Goal: Information Seeking & Learning: Learn about a topic

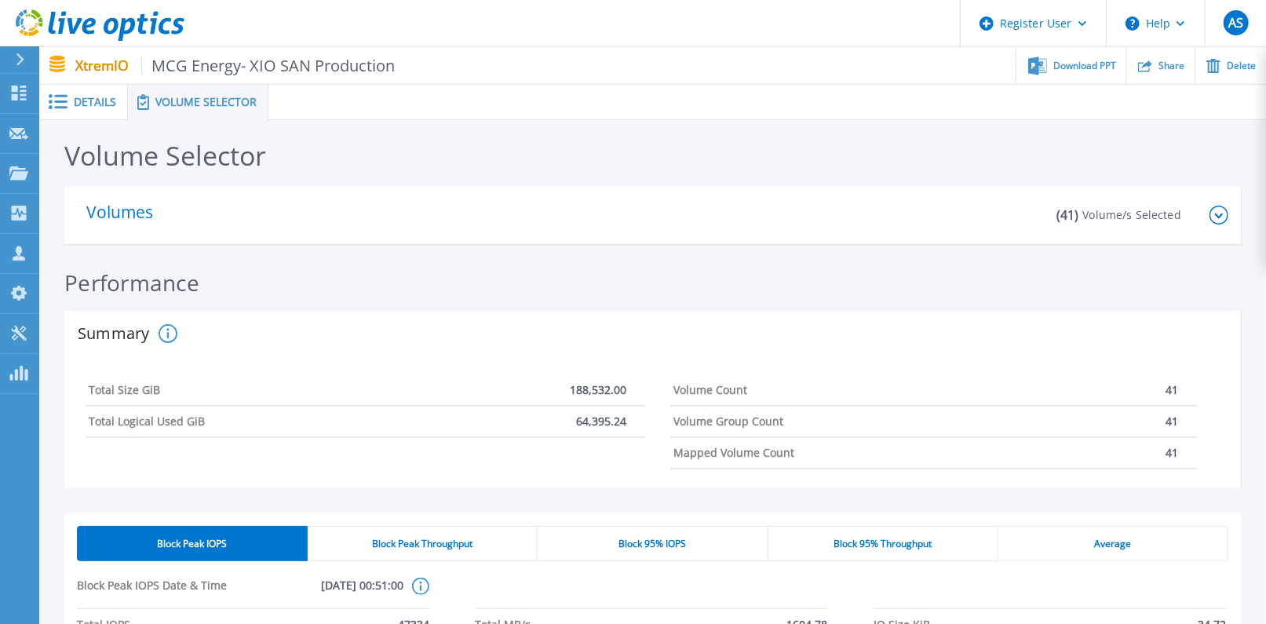
scroll to position [872, 0]
click at [100, 107] on span "Details" at bounding box center [95, 102] width 42 height 11
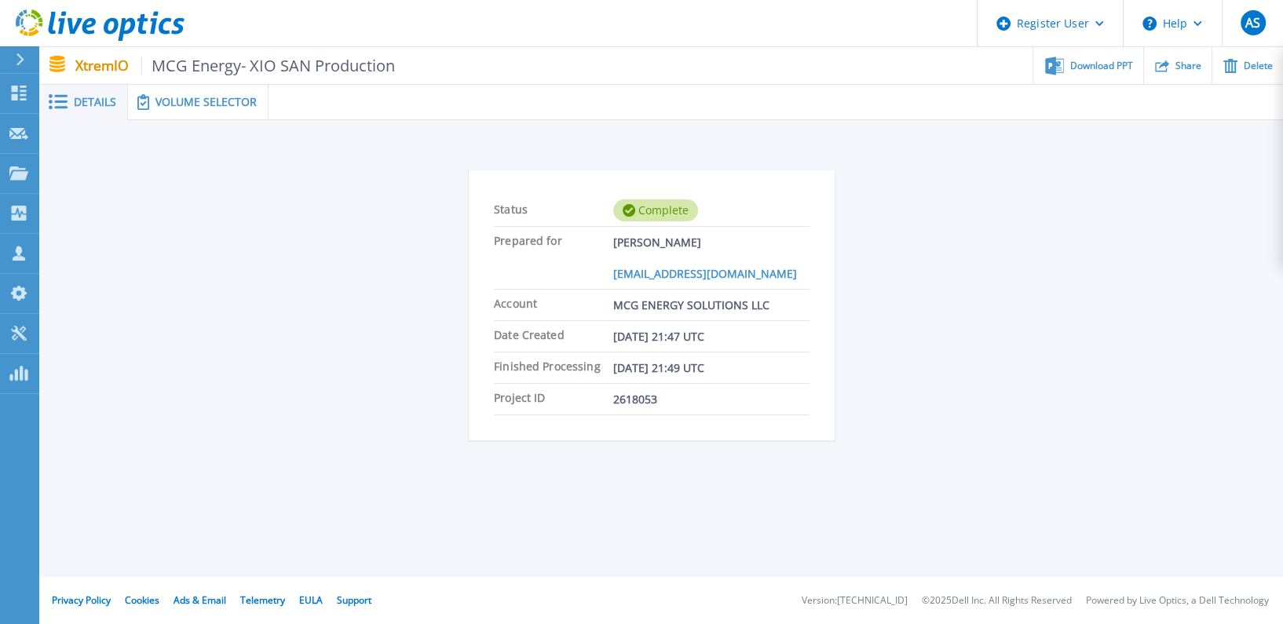
click at [199, 92] on div "Volume Selector" at bounding box center [198, 102] width 141 height 35
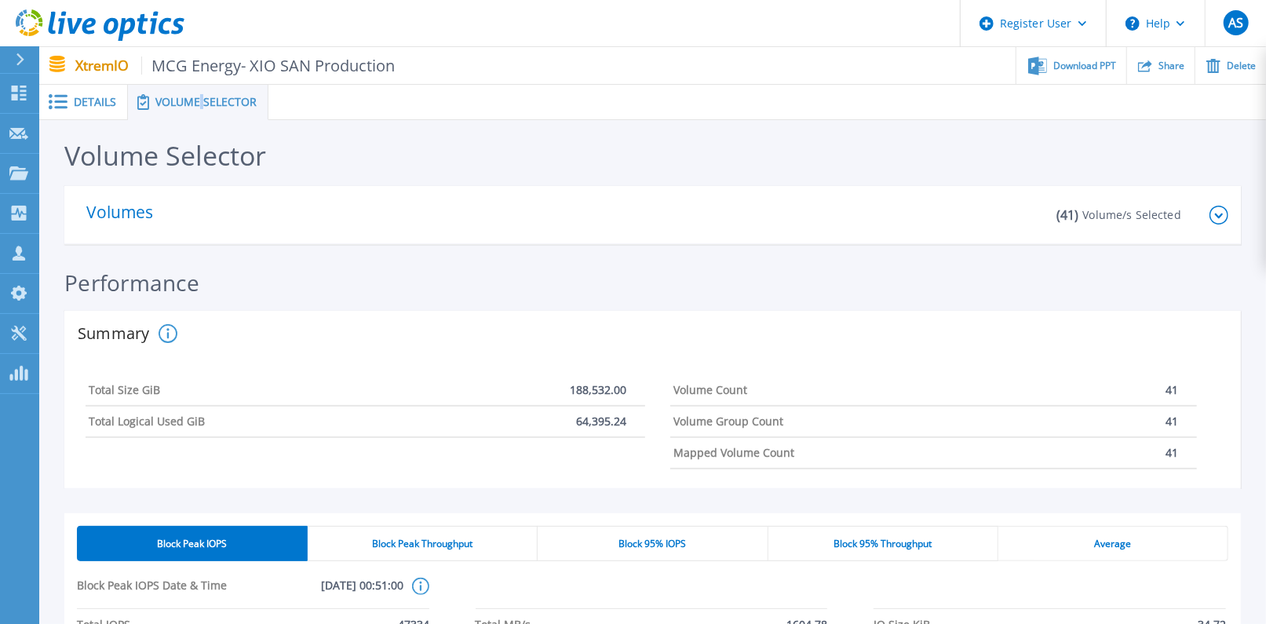
click at [1130, 207] on p "Volume/s Selected" at bounding box center [1132, 215] width 98 height 16
click at [1184, 213] on div "( 41 ) Volume/s Selected" at bounding box center [1125, 215] width 137 height 16
click at [1226, 212] on icon at bounding box center [1219, 215] width 19 height 19
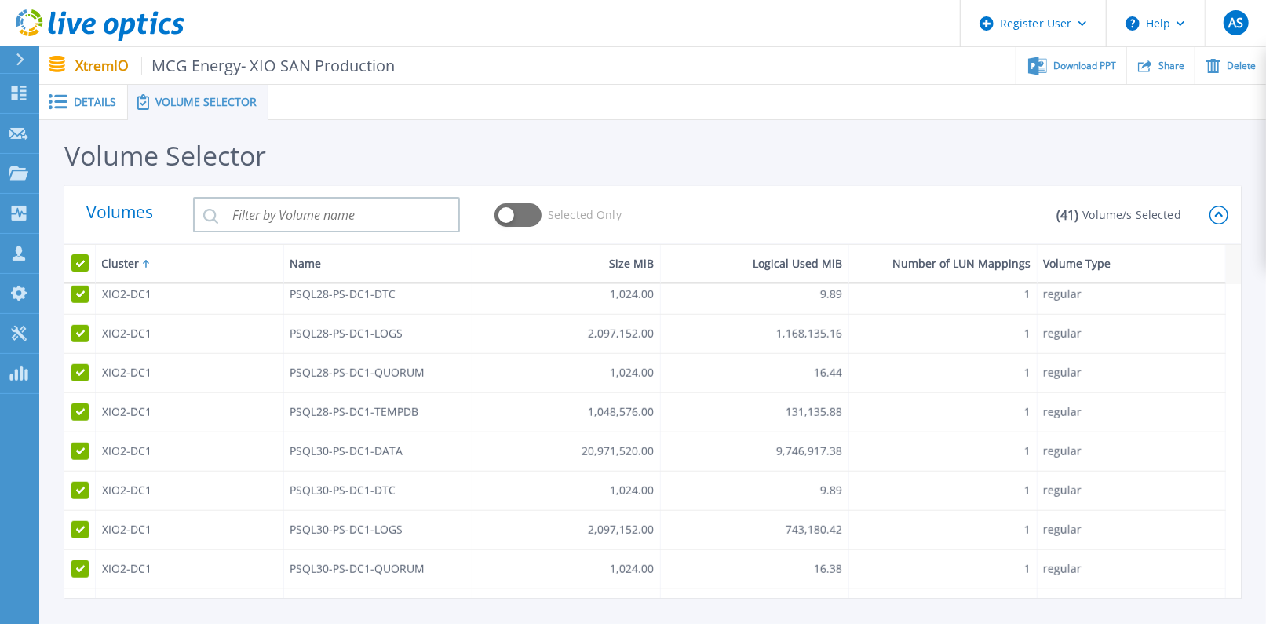
click at [1221, 210] on icon at bounding box center [1219, 215] width 19 height 19
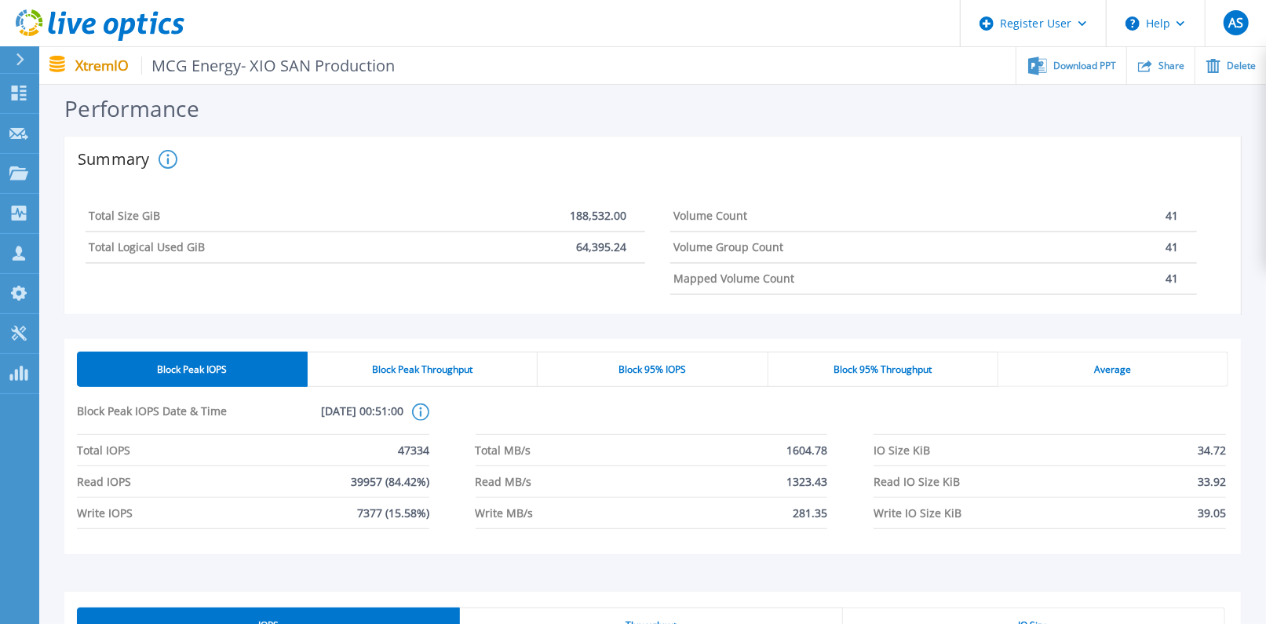
scroll to position [0, 0]
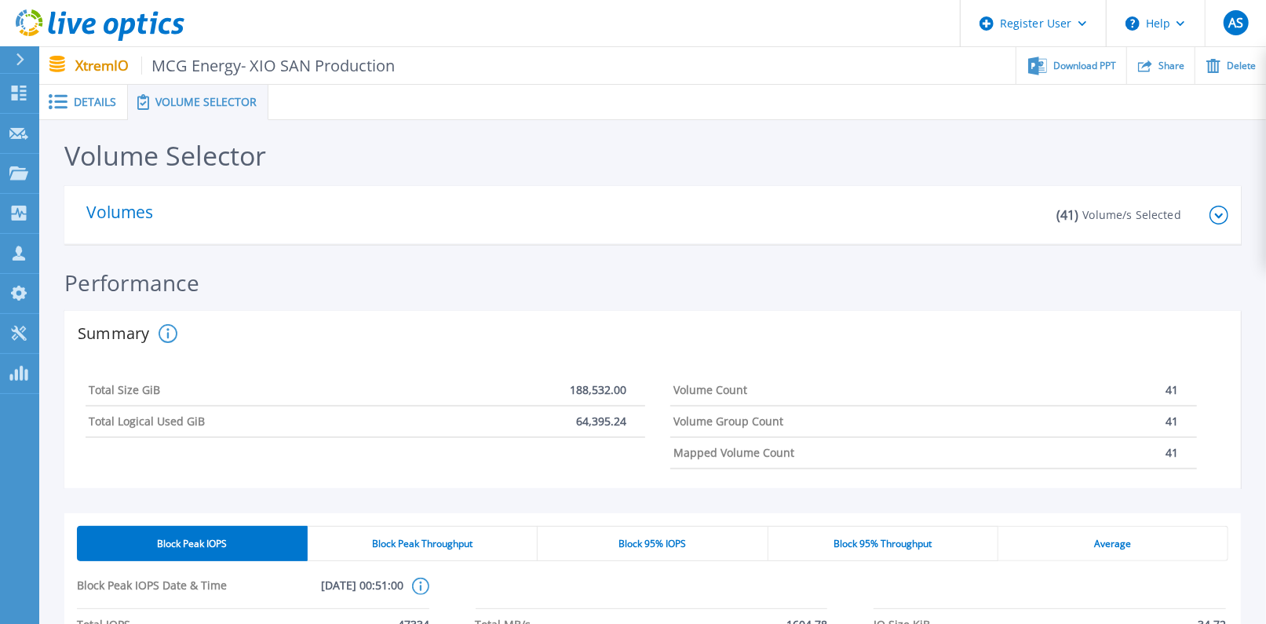
click at [94, 99] on span "Details" at bounding box center [95, 102] width 42 height 11
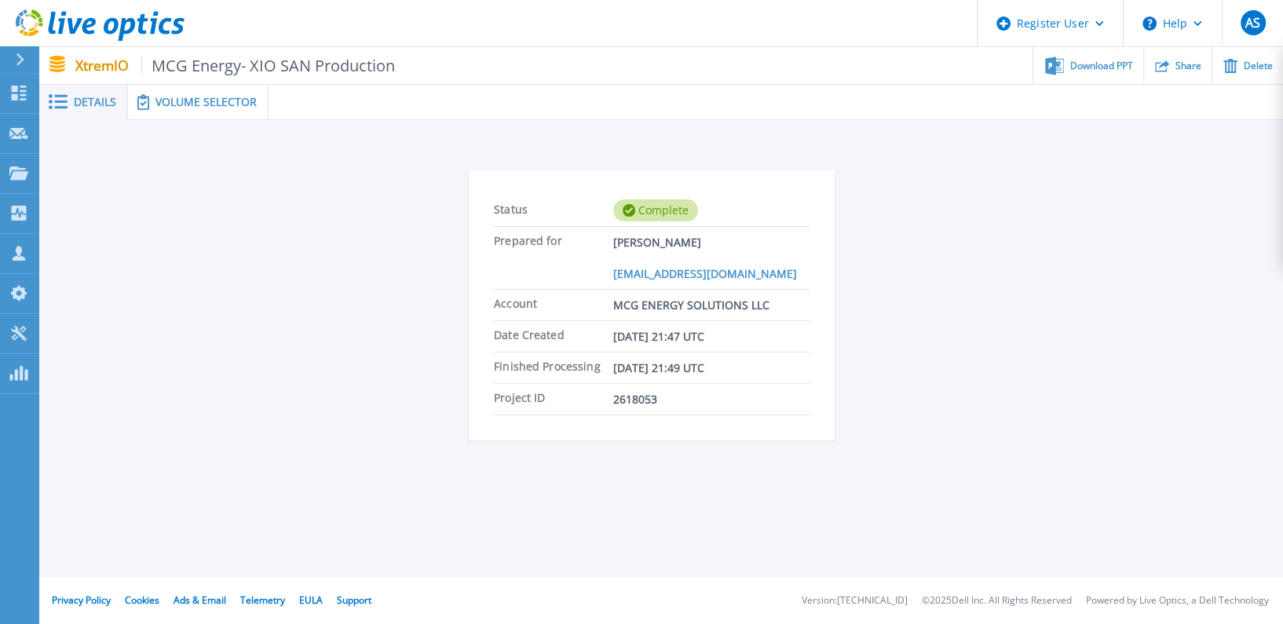
click at [144, 103] on icon at bounding box center [143, 102] width 12 height 16
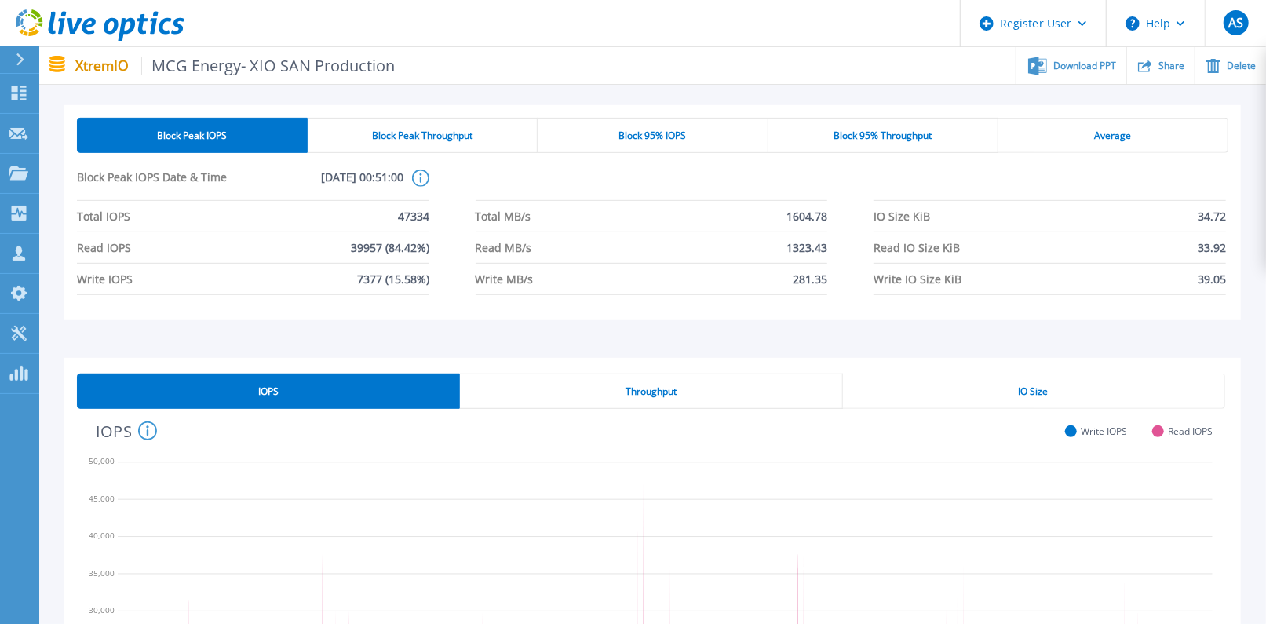
scroll to position [349, 0]
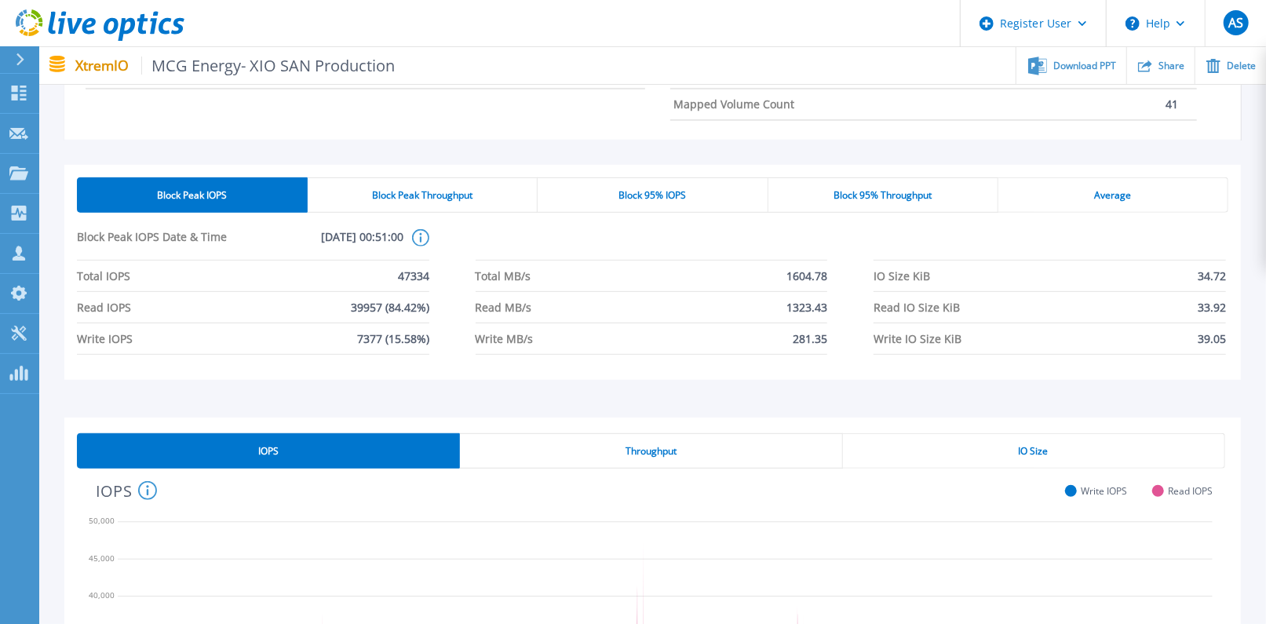
click at [753, 203] on div "Block 95% IOPS" at bounding box center [653, 194] width 230 height 35
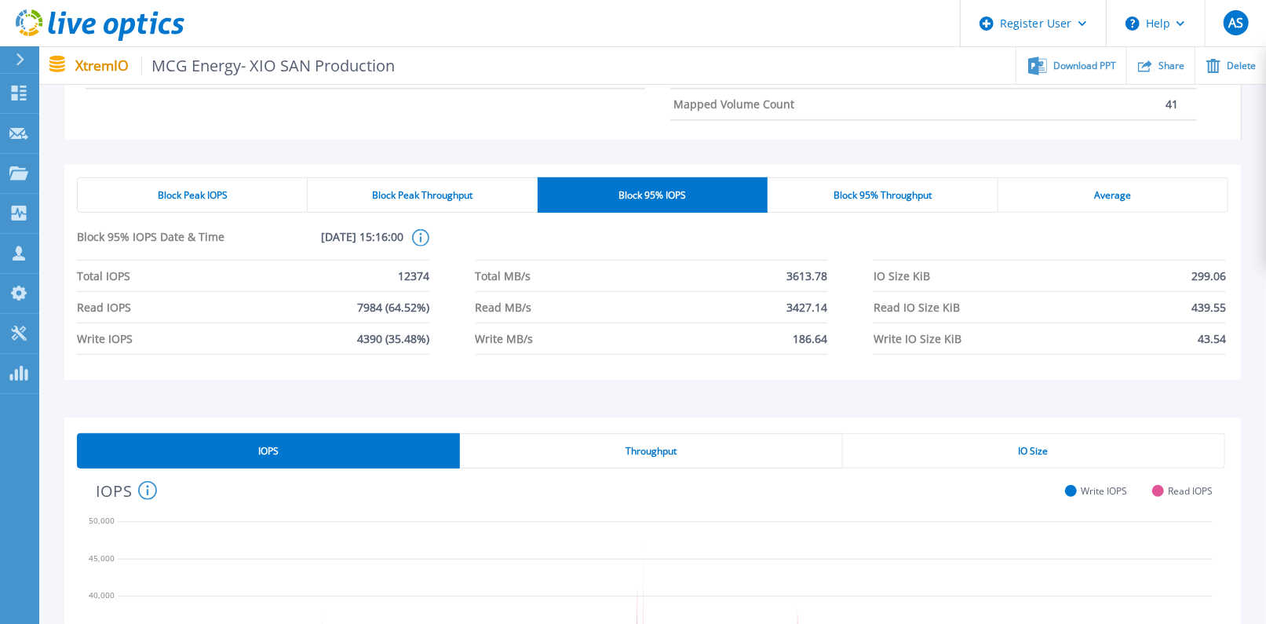
click at [849, 181] on div "Block 95% Throughput" at bounding box center [883, 194] width 230 height 35
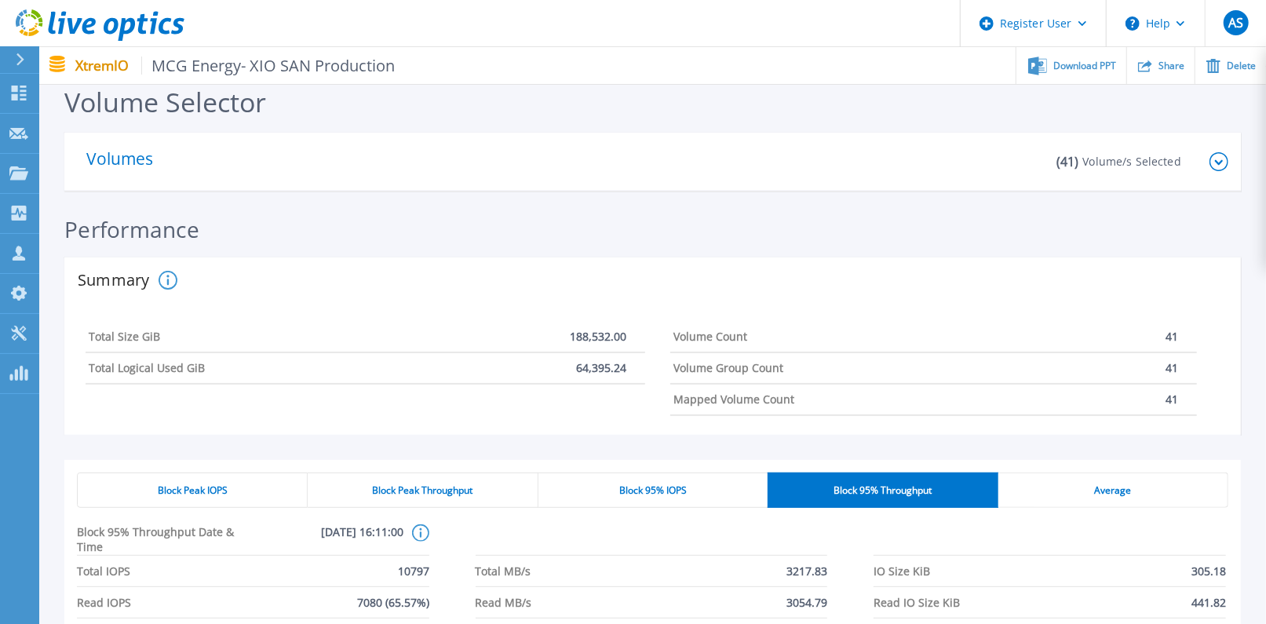
scroll to position [0, 0]
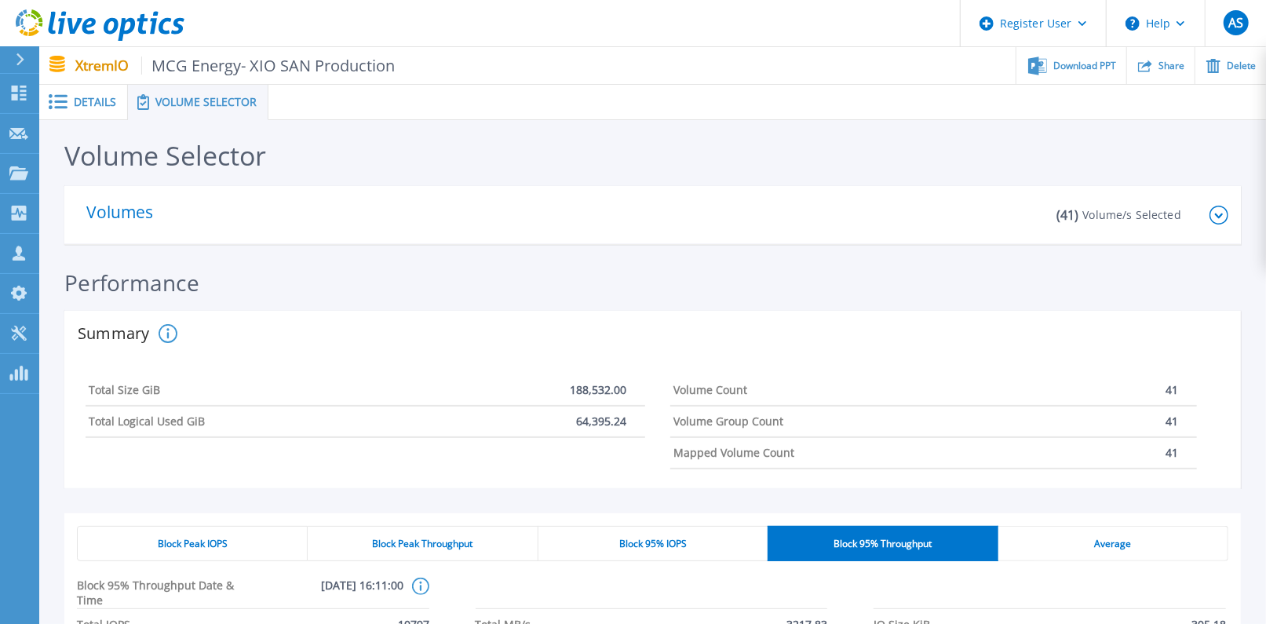
click at [629, 222] on div "Volumes" at bounding box center [560, 214] width 948 height 59
click at [1170, 220] on p "Volume/s Selected" at bounding box center [1132, 215] width 98 height 16
click at [1210, 211] on icon at bounding box center [1219, 215] width 19 height 19
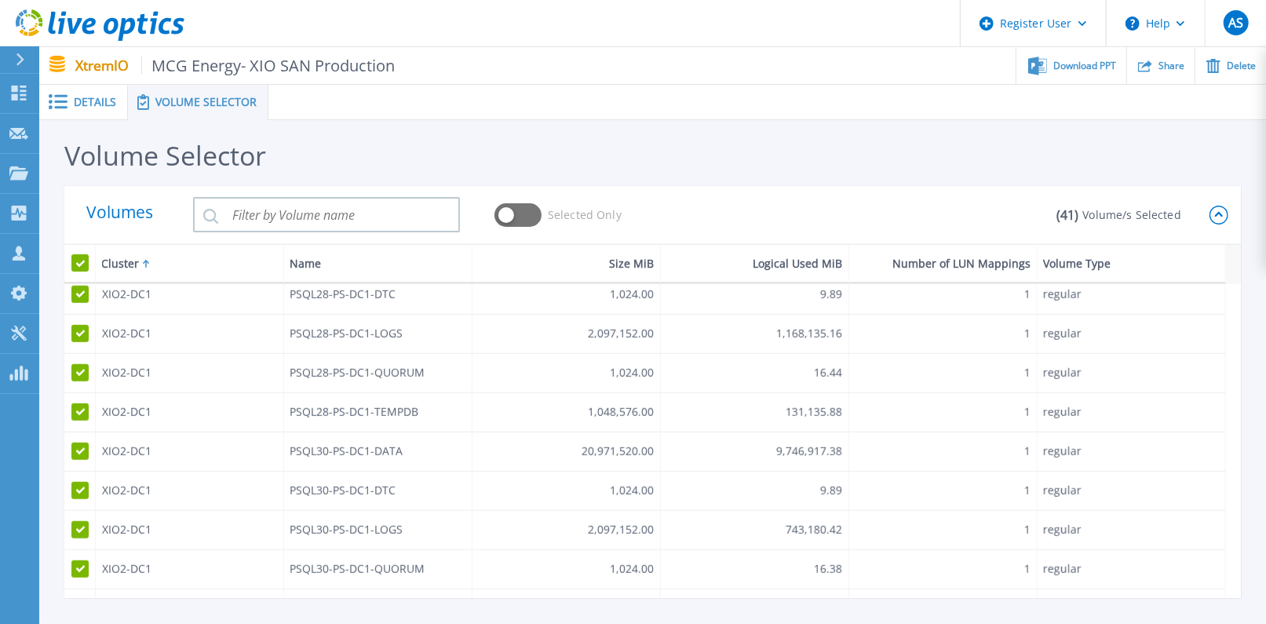
click at [91, 100] on span "Details" at bounding box center [95, 102] width 42 height 11
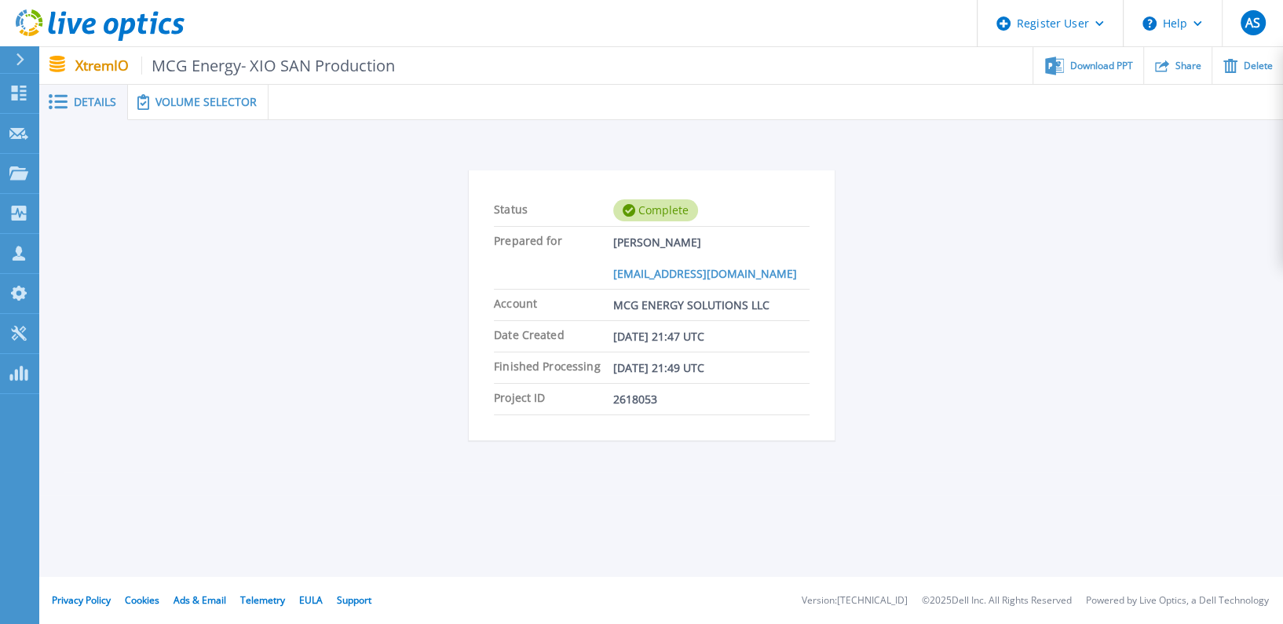
click at [222, 115] on div "Volume Selector" at bounding box center [198, 102] width 141 height 35
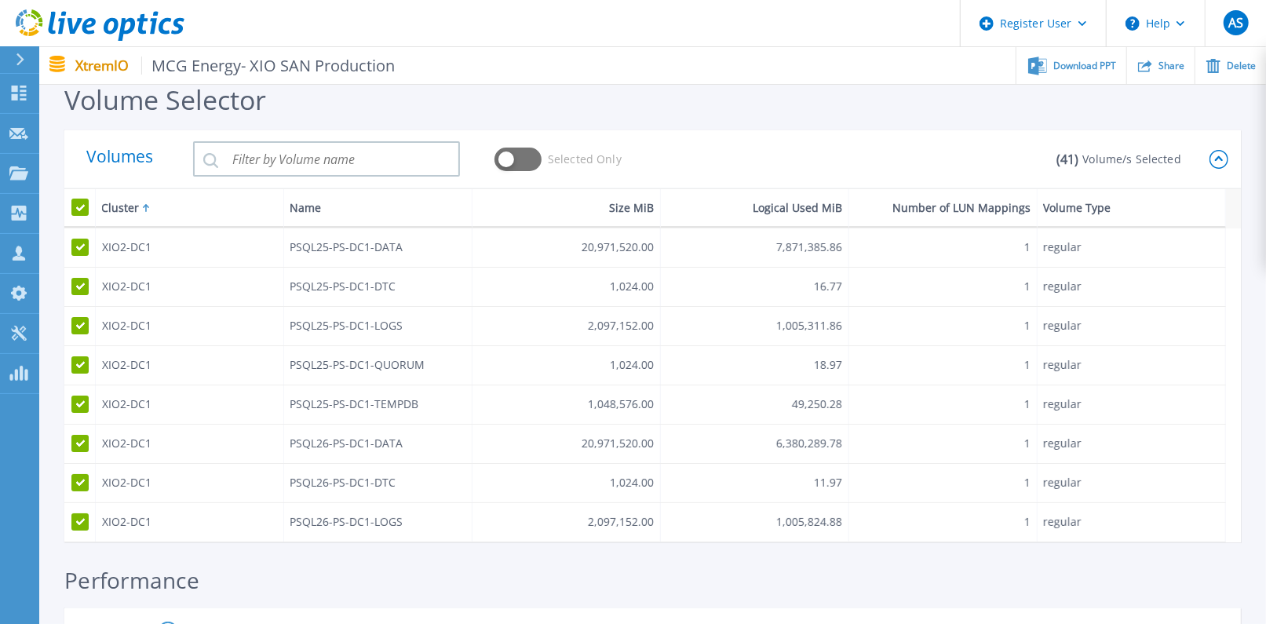
drag, startPoint x: 801, startPoint y: 561, endPoint x: 874, endPoint y: 561, distance: 73.0
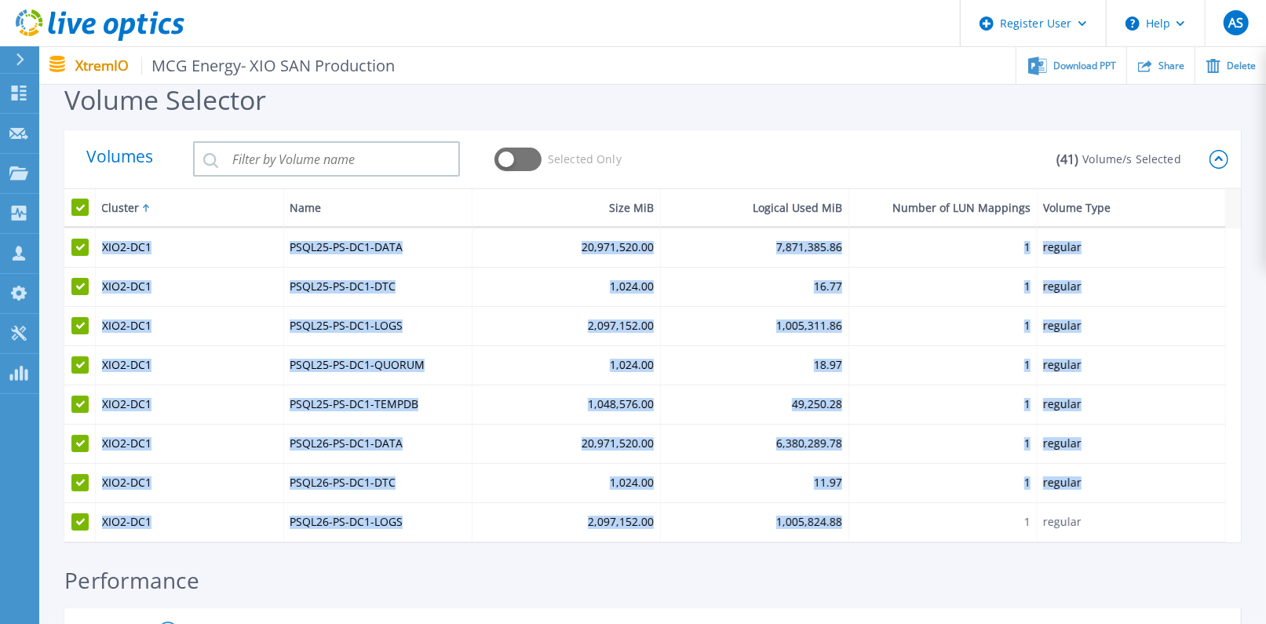
drag, startPoint x: 895, startPoint y: 541, endPoint x: 1017, endPoint y: 542, distance: 121.7
click at [1017, 542] on div "XIO2-DC1 PSQL25-PS-DC1-DATA 20,971,520.00 7,871,385.86 1 regular XIO2-DC1 PSQL2…" at bounding box center [653, 365] width 1178 height 353
click at [330, 152] on input "search" at bounding box center [326, 158] width 267 height 35
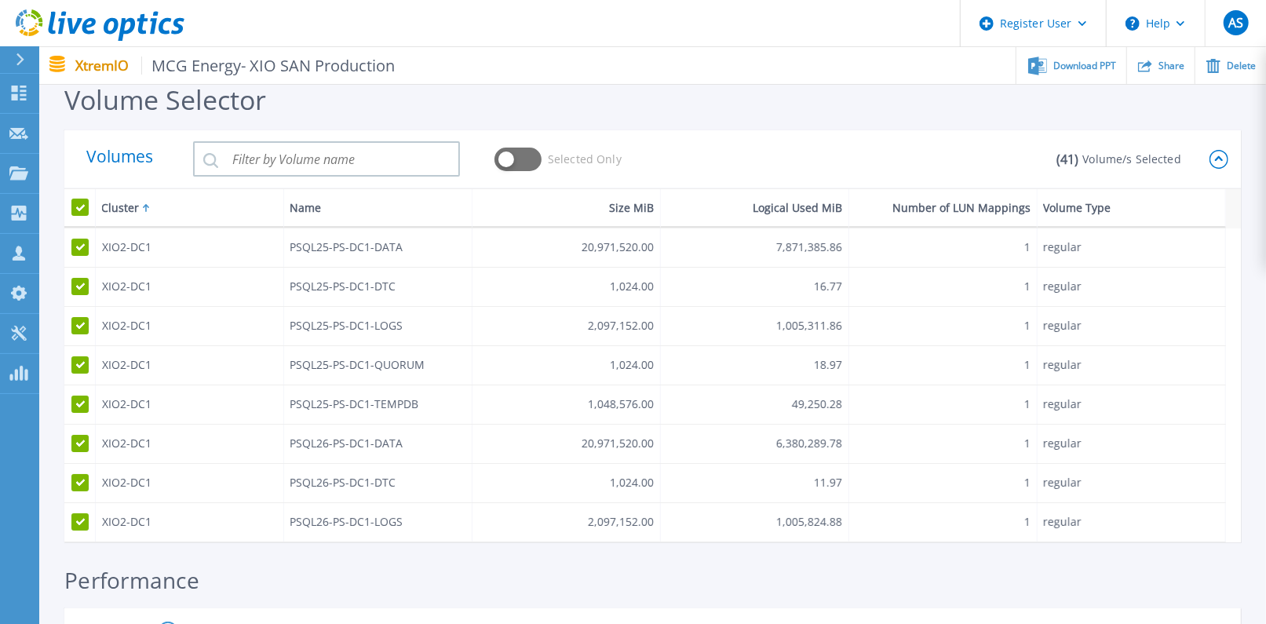
click at [405, 142] on input "search" at bounding box center [326, 158] width 267 height 35
click at [656, 133] on div "Volumes Selected Only" at bounding box center [560, 159] width 948 height 59
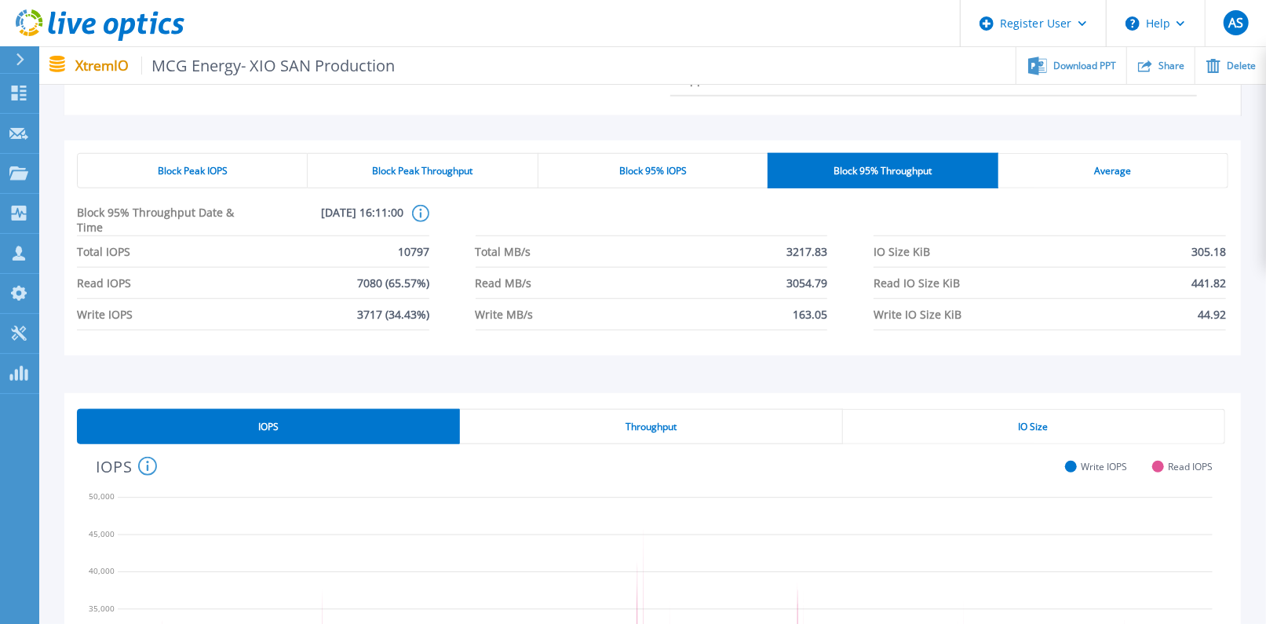
scroll to position [754, 0]
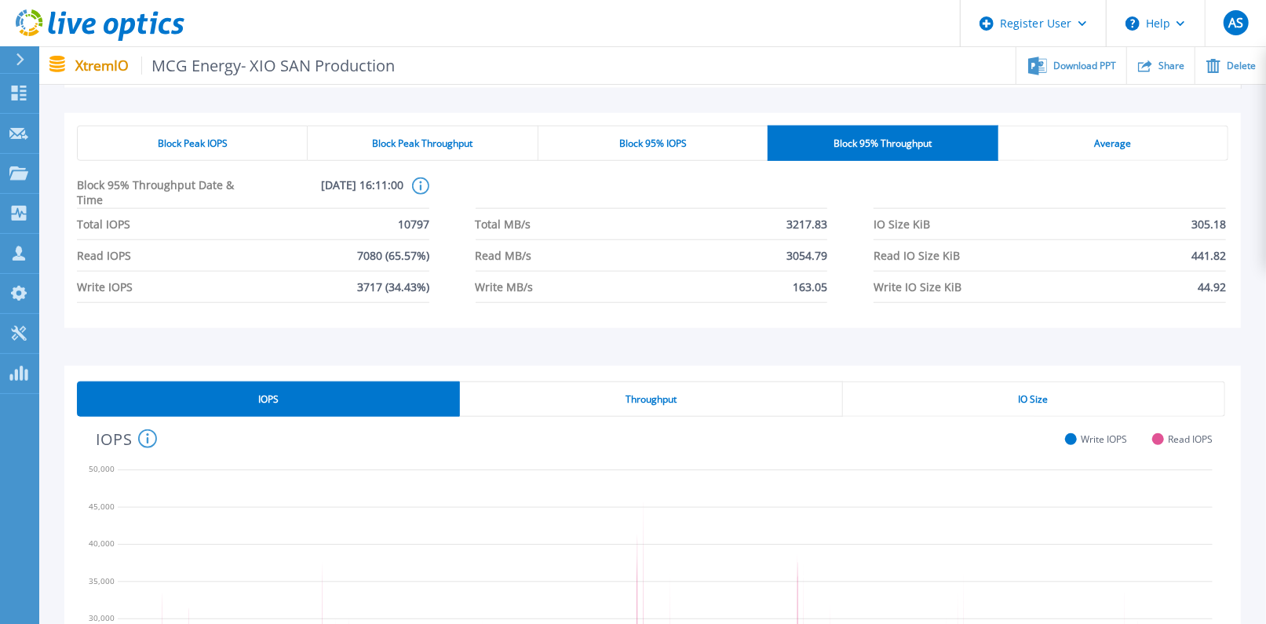
click at [674, 150] on span "Block 95% IOPS" at bounding box center [653, 143] width 68 height 13
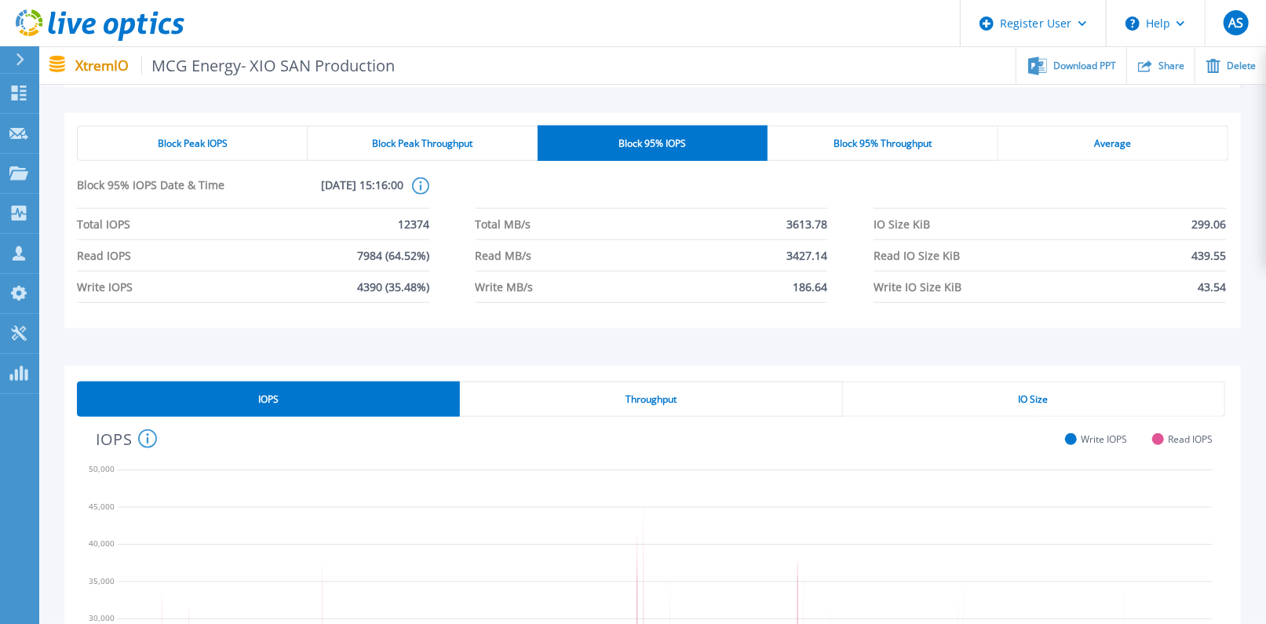
click at [1077, 154] on div "Average" at bounding box center [1114, 143] width 230 height 35
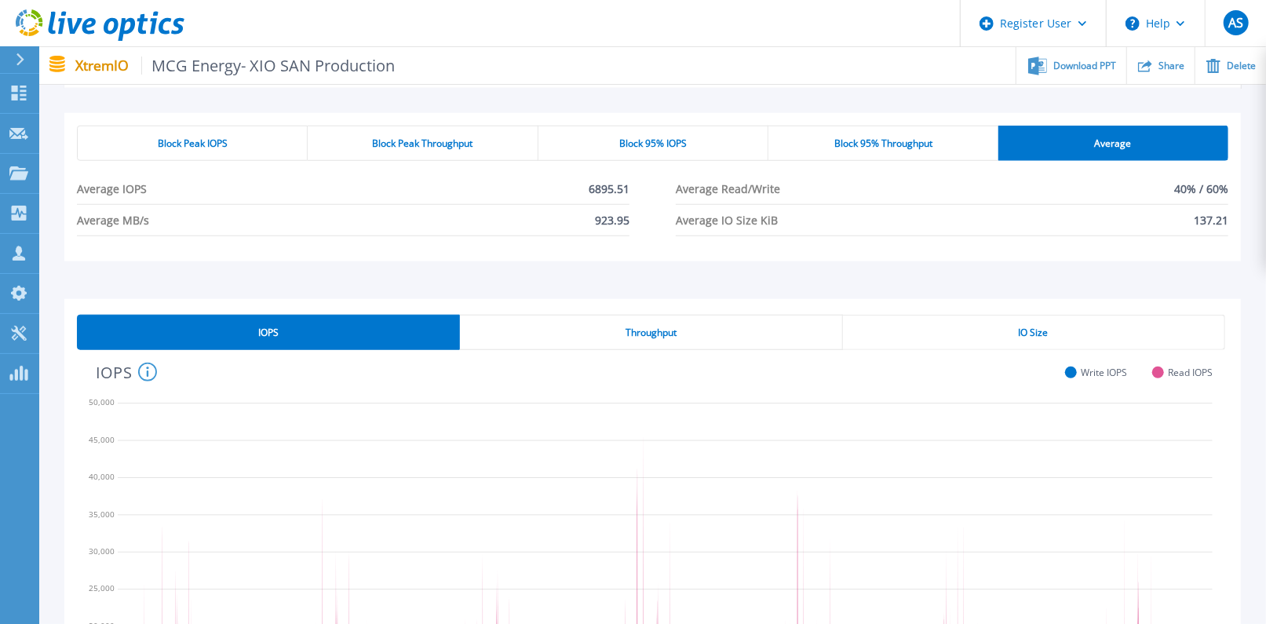
click at [418, 144] on div "Block Peak Throughput" at bounding box center [423, 143] width 230 height 35
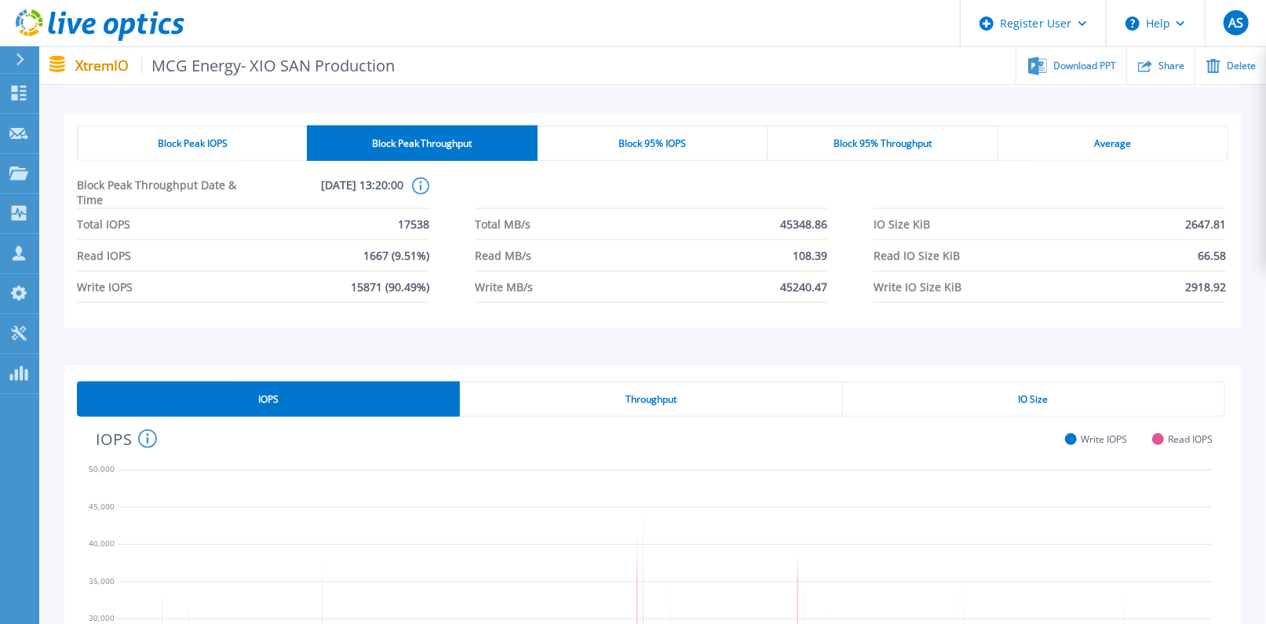
click at [197, 150] on span "Block Peak IOPS" at bounding box center [193, 143] width 70 height 13
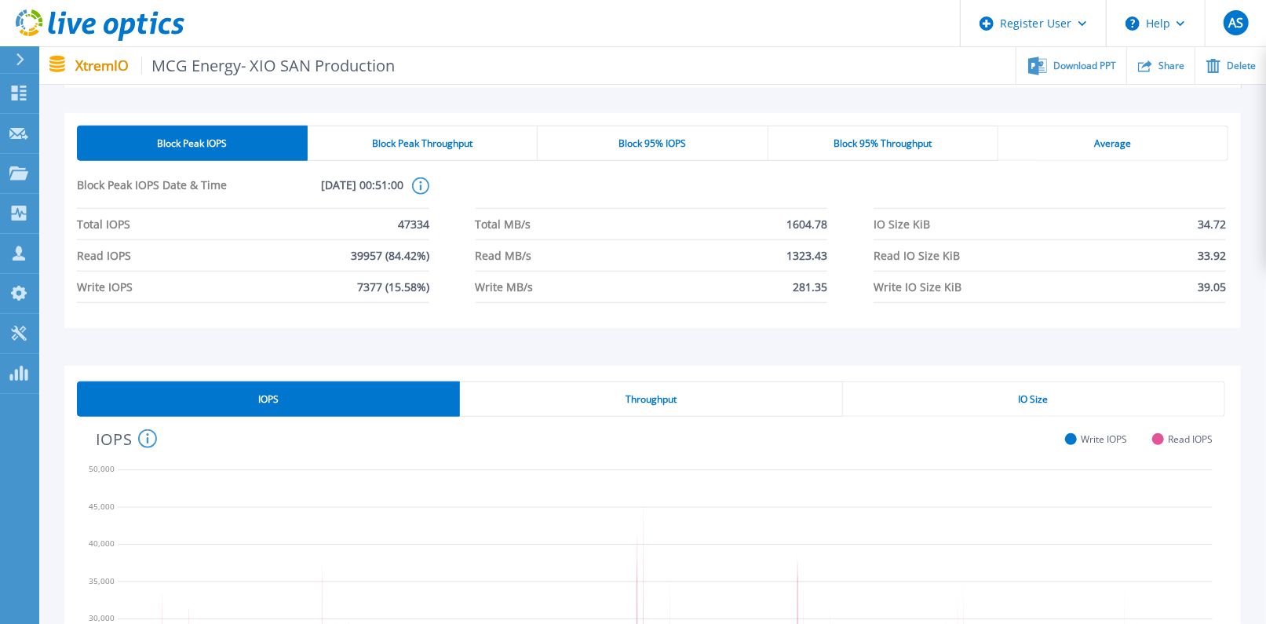
click at [1070, 161] on div "Average" at bounding box center [1114, 143] width 230 height 35
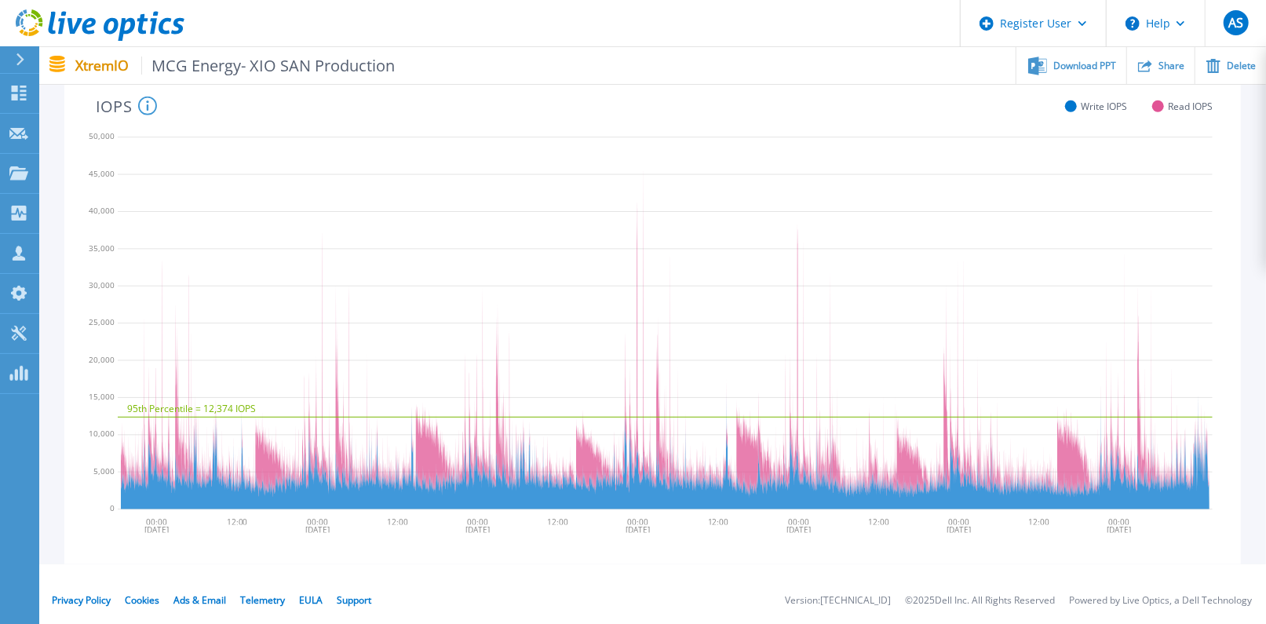
scroll to position [687, 0]
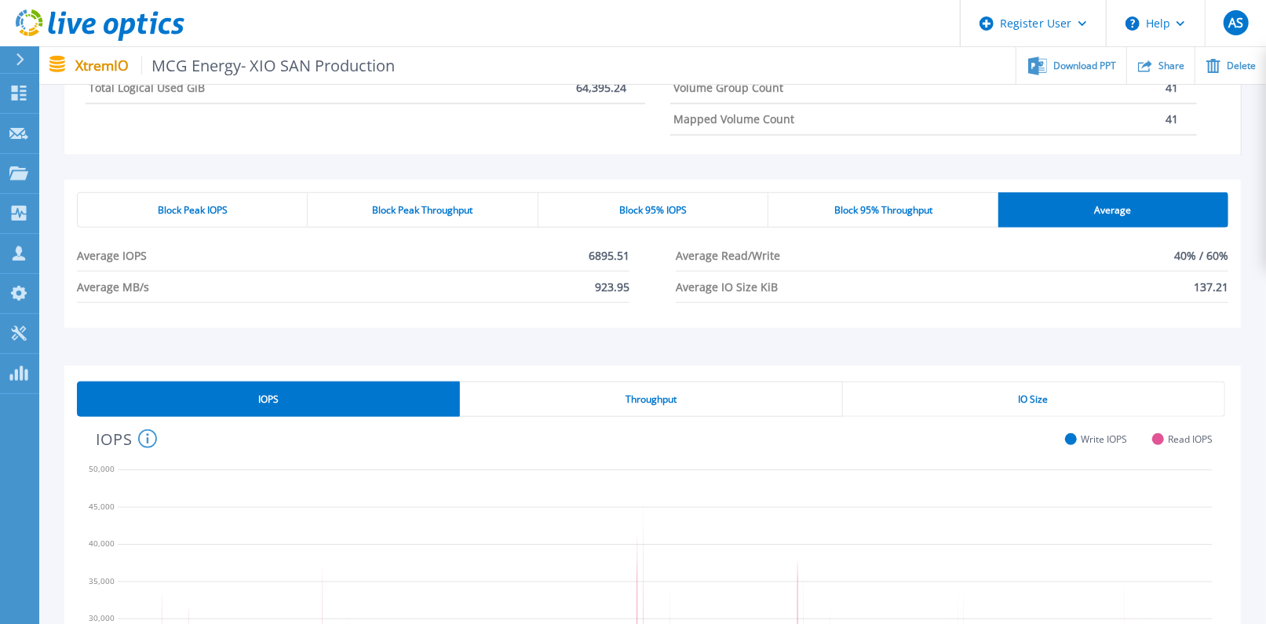
click at [678, 417] on div "Throughput" at bounding box center [651, 399] width 382 height 35
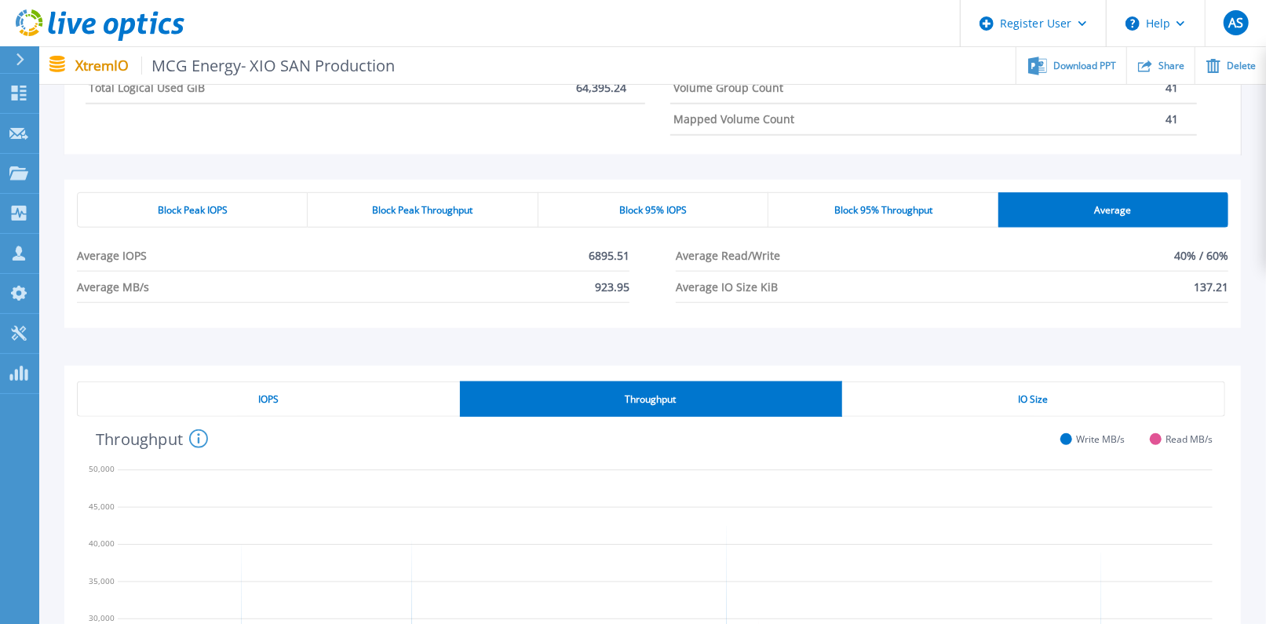
click at [1039, 406] on span "IO Size" at bounding box center [1034, 399] width 30 height 13
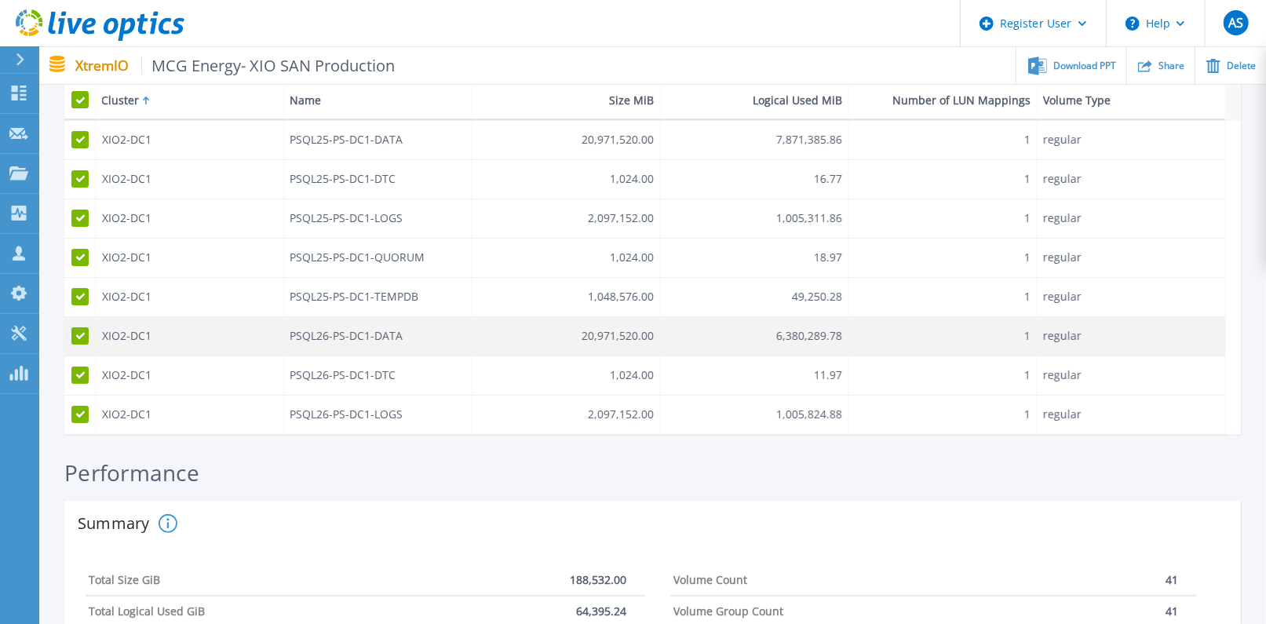
scroll to position [0, 0]
